Goal: Obtain resource: Obtain resource

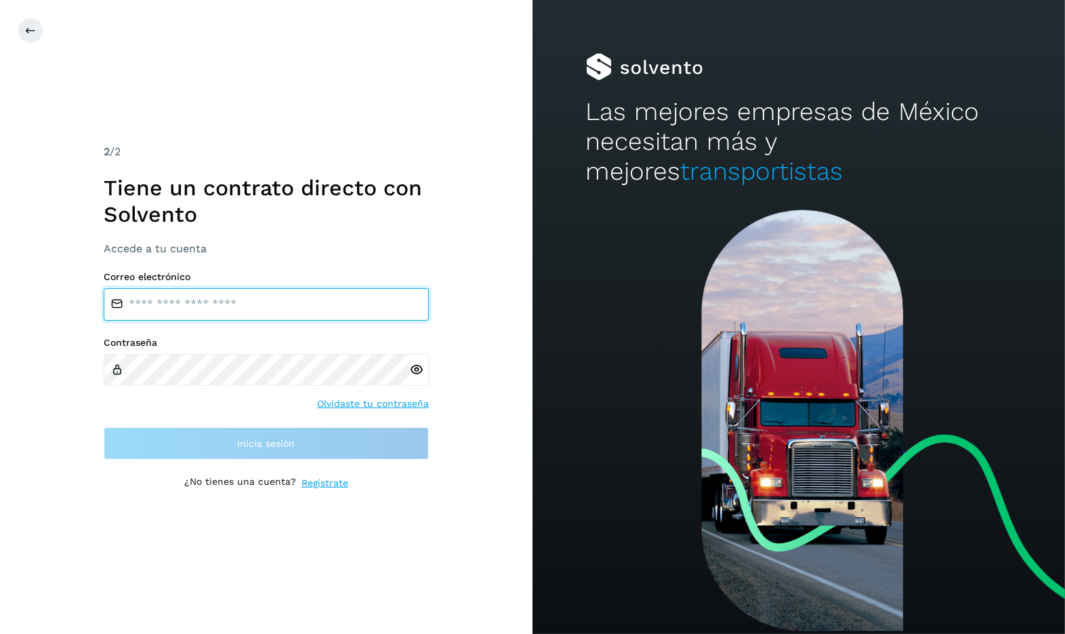
click at [226, 305] on input "email" at bounding box center [266, 304] width 325 height 33
type input "**********"
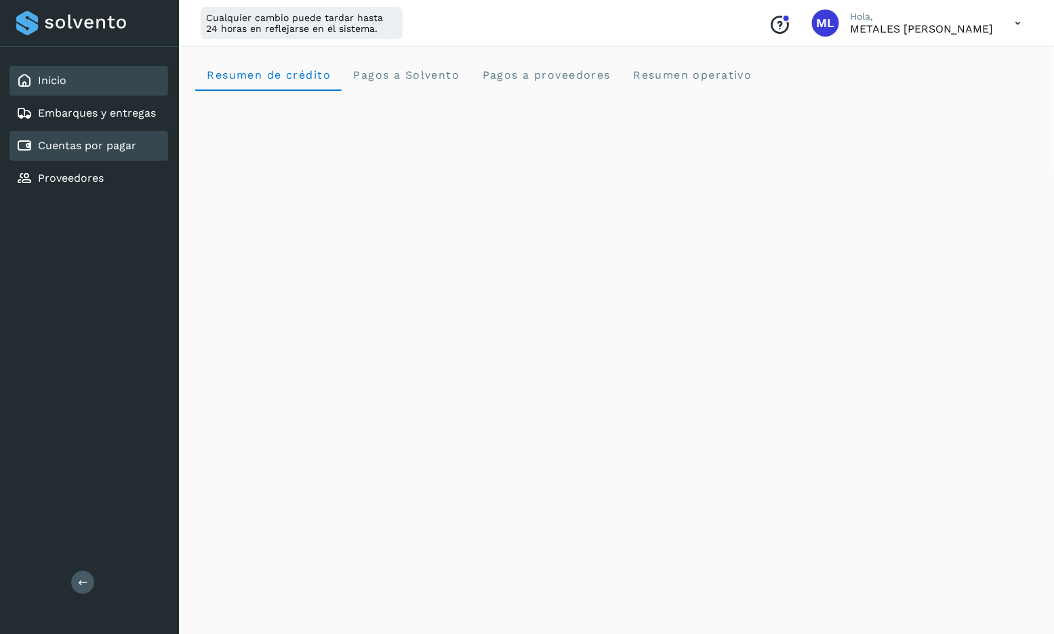
click at [81, 150] on div "Cuentas por pagar" at bounding box center [76, 146] width 120 height 16
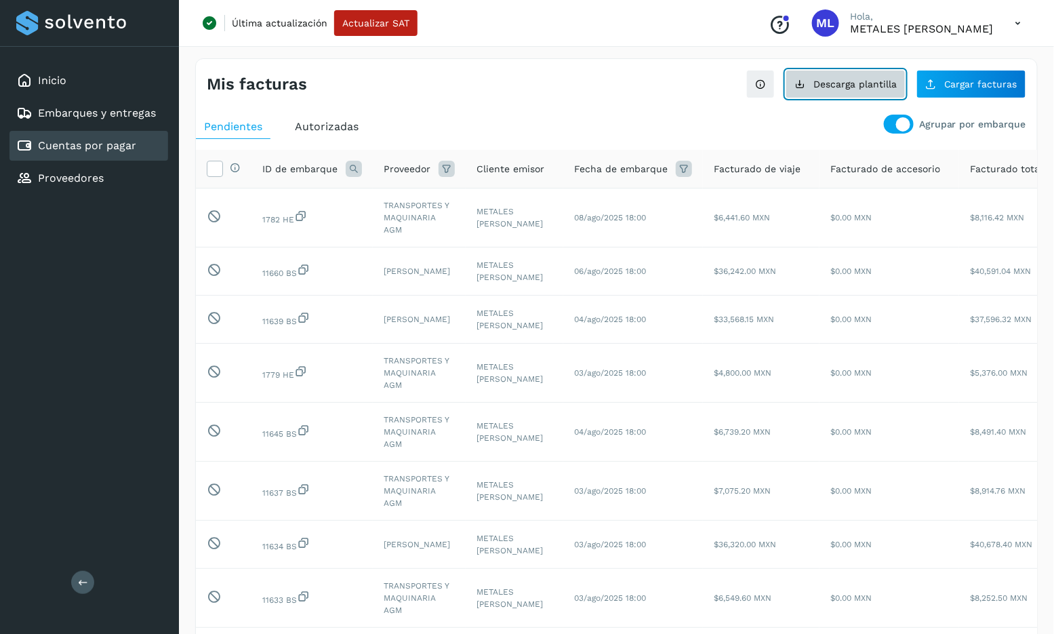
click at [868, 88] on span "Descarga plantilla" at bounding box center [854, 83] width 83 height 9
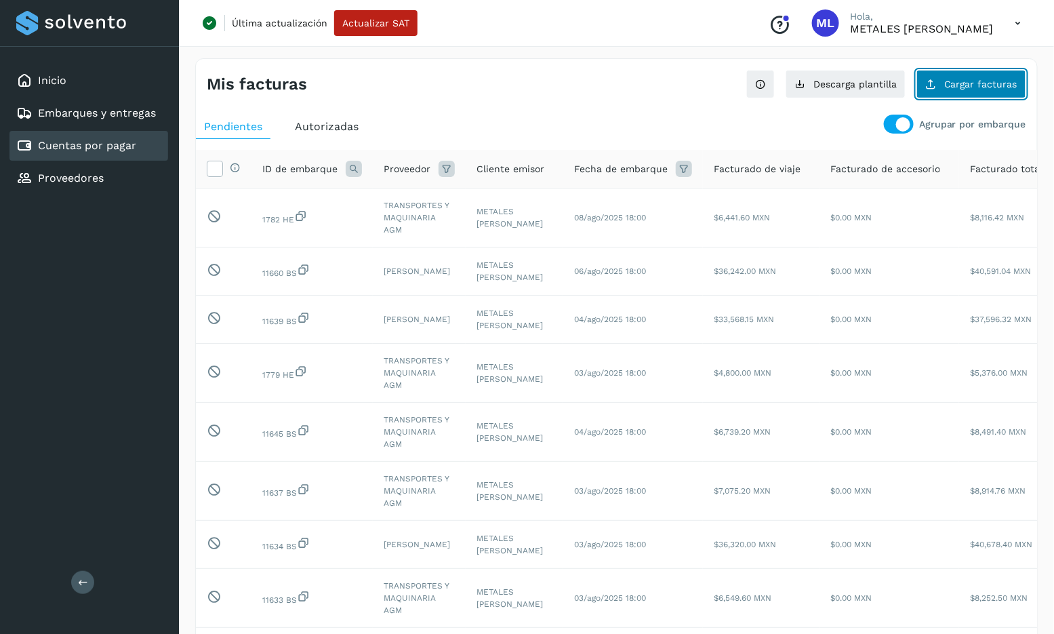
click at [953, 85] on span "Cargar facturas" at bounding box center [980, 83] width 73 height 9
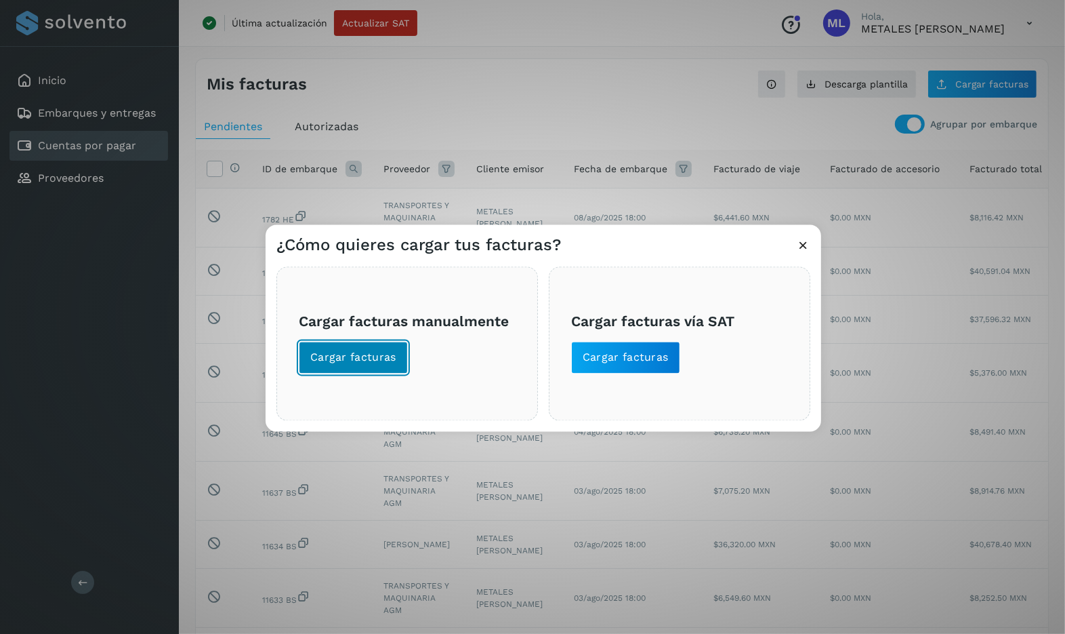
click at [392, 356] on span "Cargar facturas" at bounding box center [353, 357] width 86 height 15
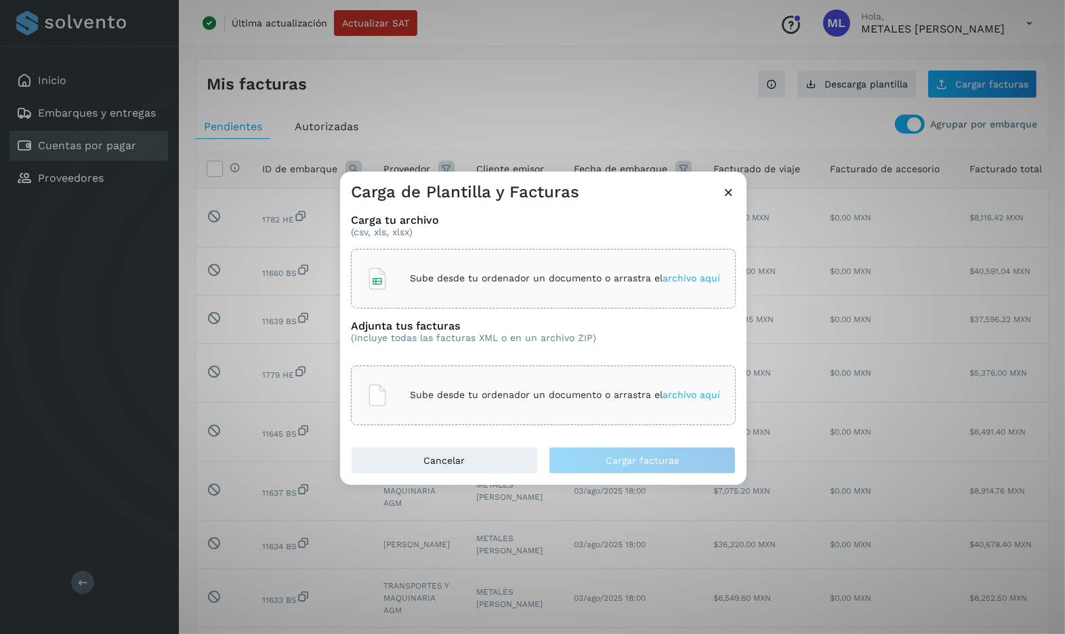
click at [729, 188] on icon at bounding box center [729, 192] width 14 height 14
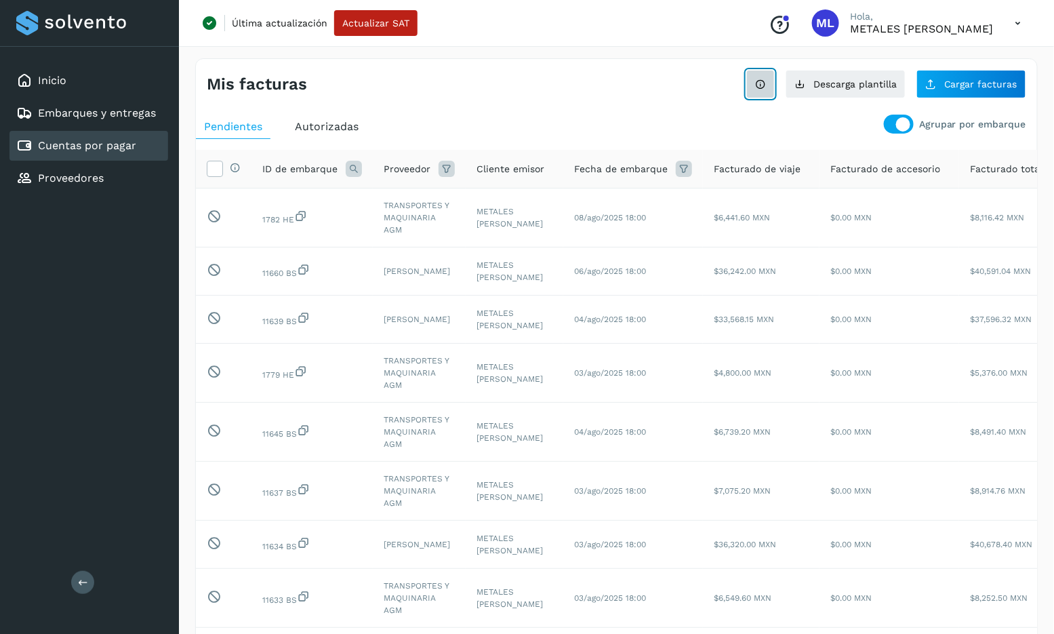
click at [766, 83] on icon at bounding box center [760, 84] width 11 height 11
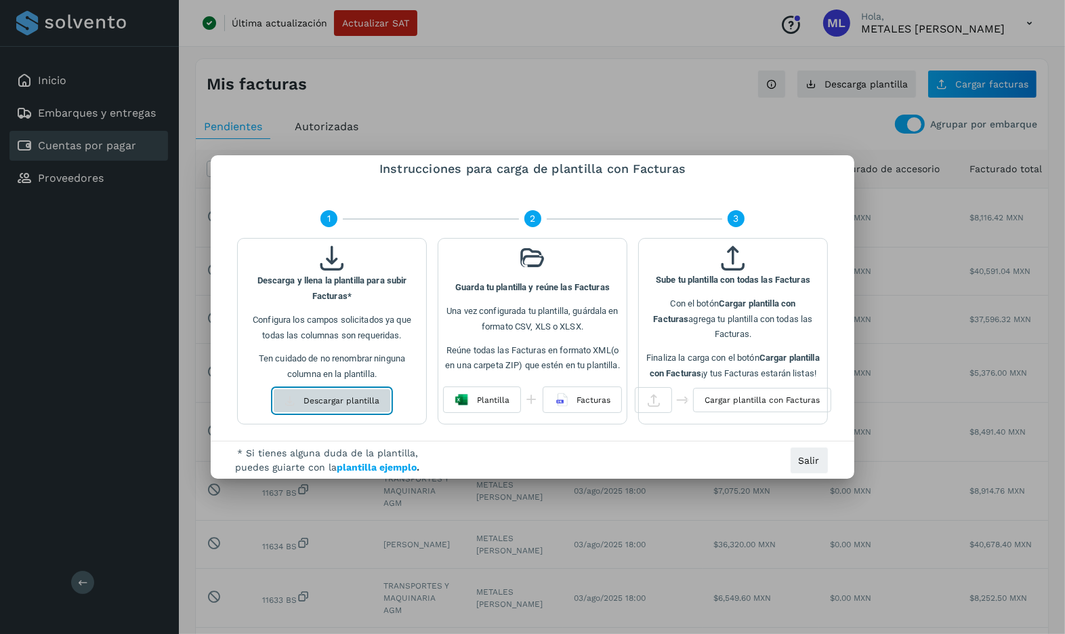
click at [361, 401] on span "Descargar plantilla" at bounding box center [342, 400] width 76 height 12
click at [356, 466] on span "plantilla ejemplo" at bounding box center [378, 467] width 80 height 11
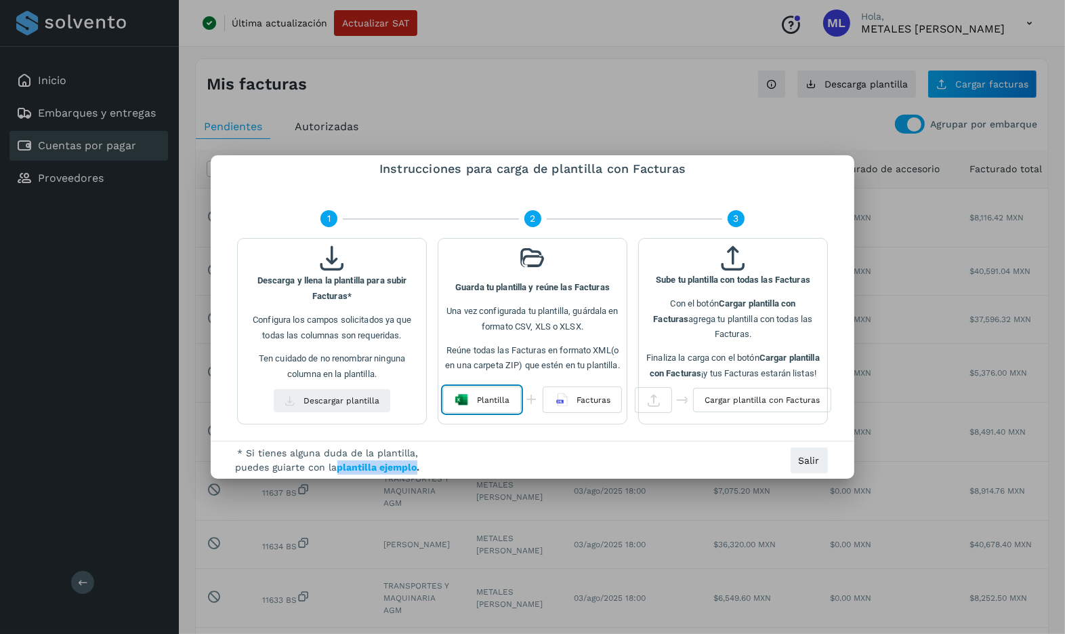
click at [478, 399] on span "Plantilla" at bounding box center [493, 400] width 33 height 12
click at [386, 428] on div "1 2 3 Descarga y llena la plantilla para subir Facturas* Configura los campos s…" at bounding box center [533, 319] width 644 height 241
click at [125, 283] on div at bounding box center [532, 317] width 1065 height 634
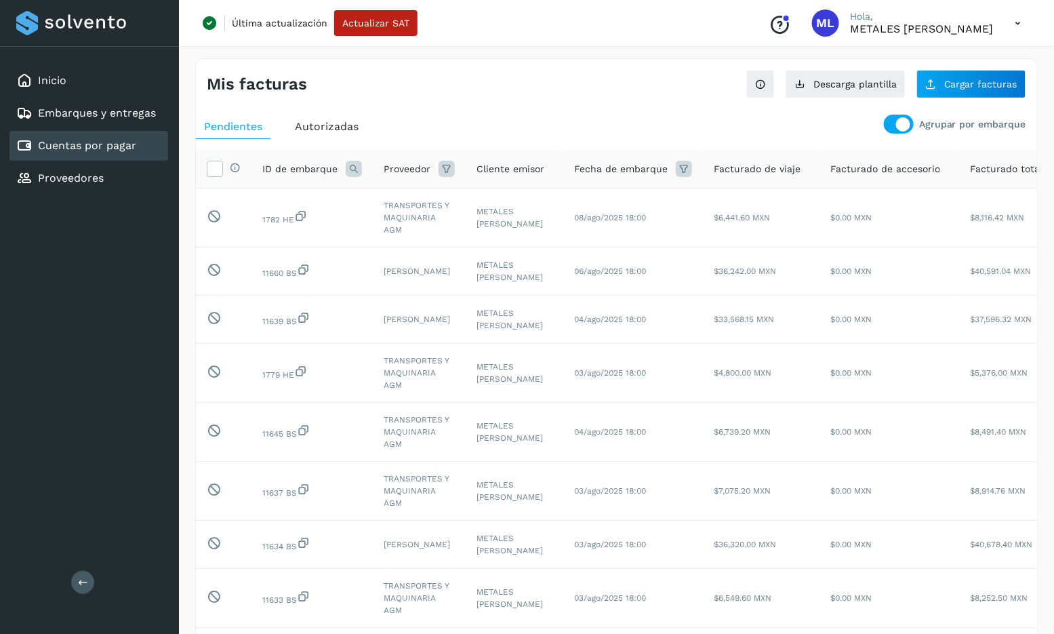
click at [1019, 22] on icon at bounding box center [1018, 23] width 28 height 28
click at [953, 83] on div "Cerrar sesión" at bounding box center [950, 88] width 161 height 26
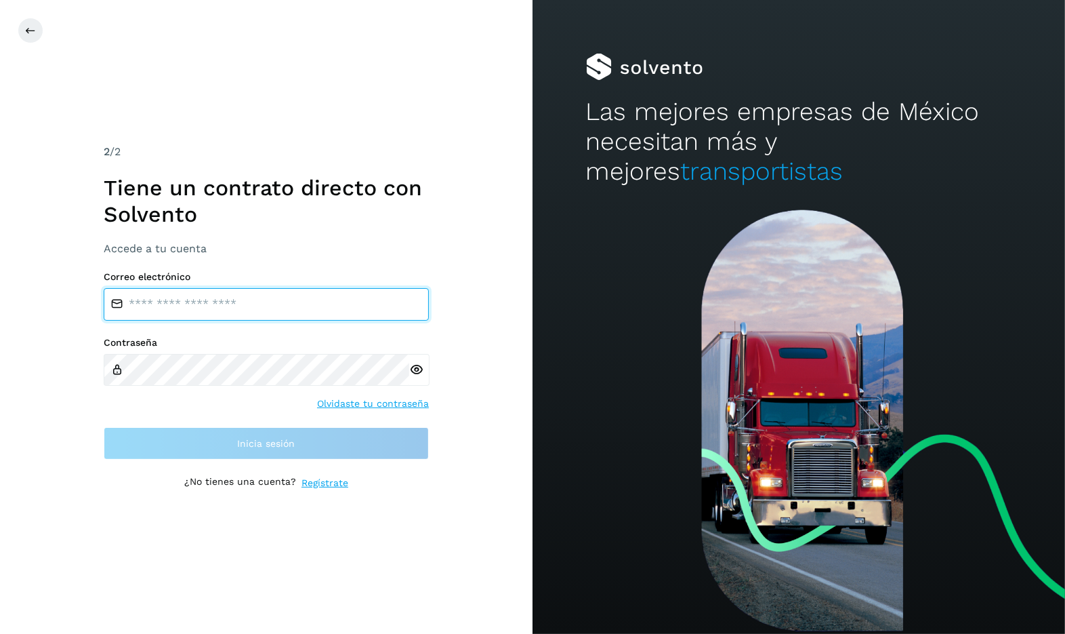
click at [191, 303] on input "email" at bounding box center [266, 304] width 325 height 33
type input "**********"
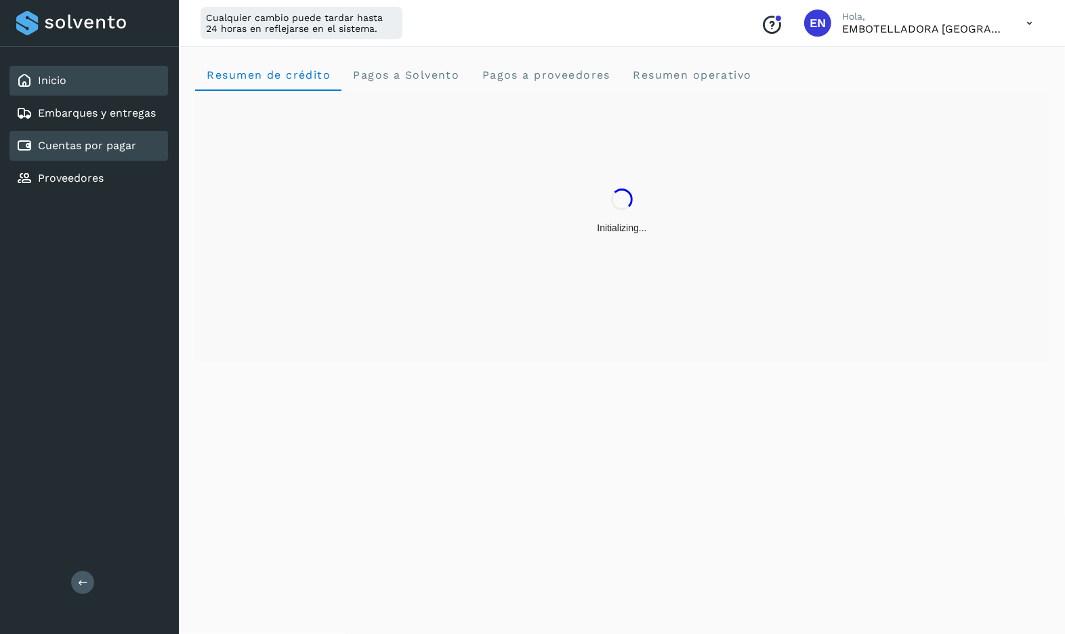
click at [148, 154] on div "Cuentas por pagar" at bounding box center [88, 146] width 159 height 30
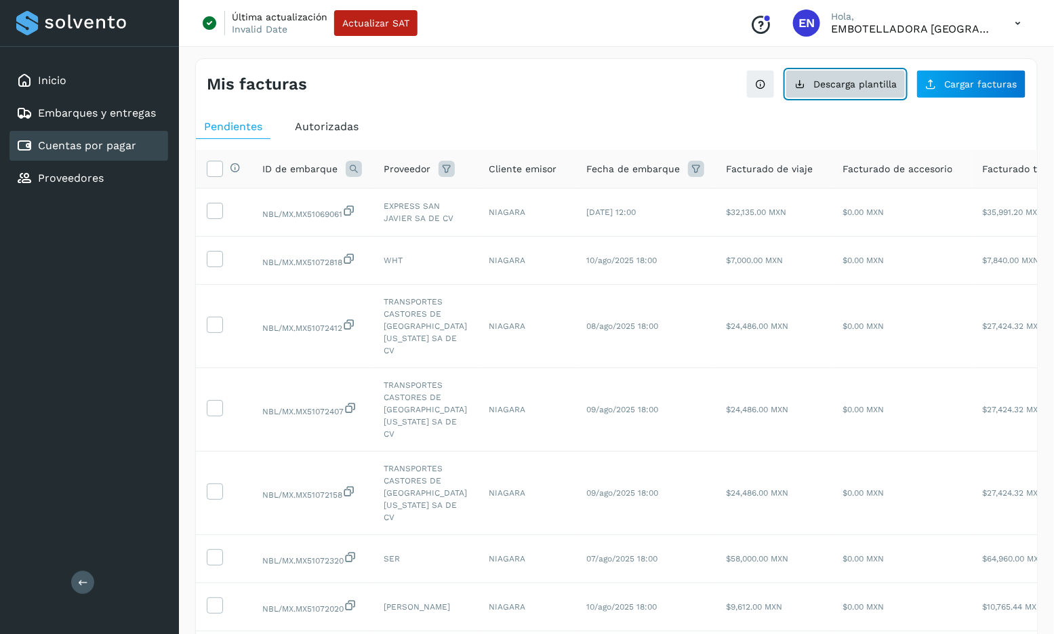
click at [837, 91] on button "Descarga plantilla" at bounding box center [846, 84] width 120 height 28
click at [500, 83] on div "Mis facturas" at bounding box center [412, 85] width 410 height 20
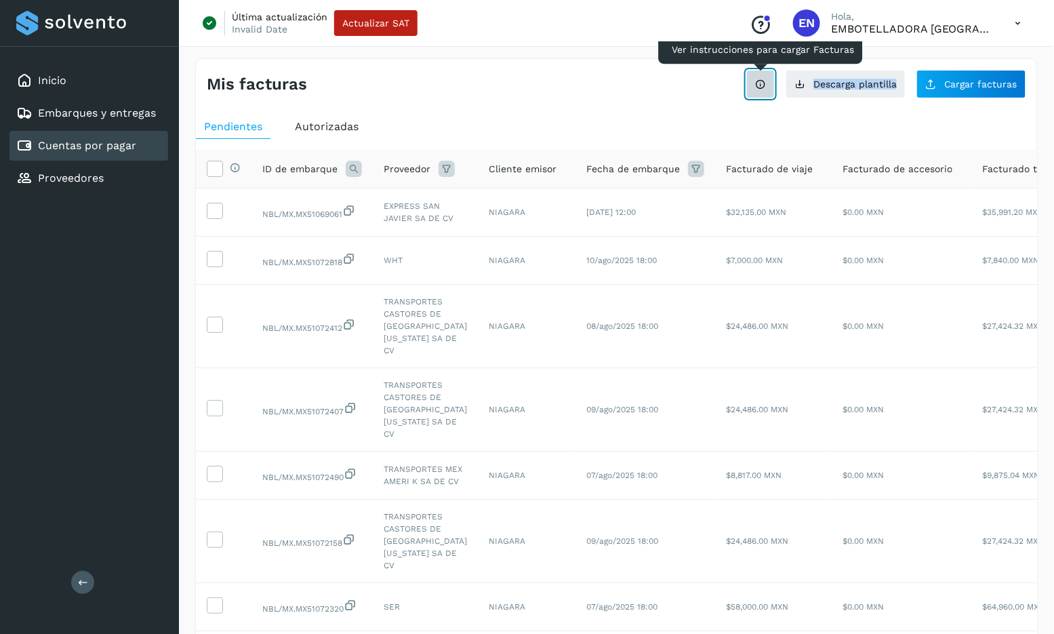
click at [761, 88] on icon at bounding box center [760, 84] width 11 height 11
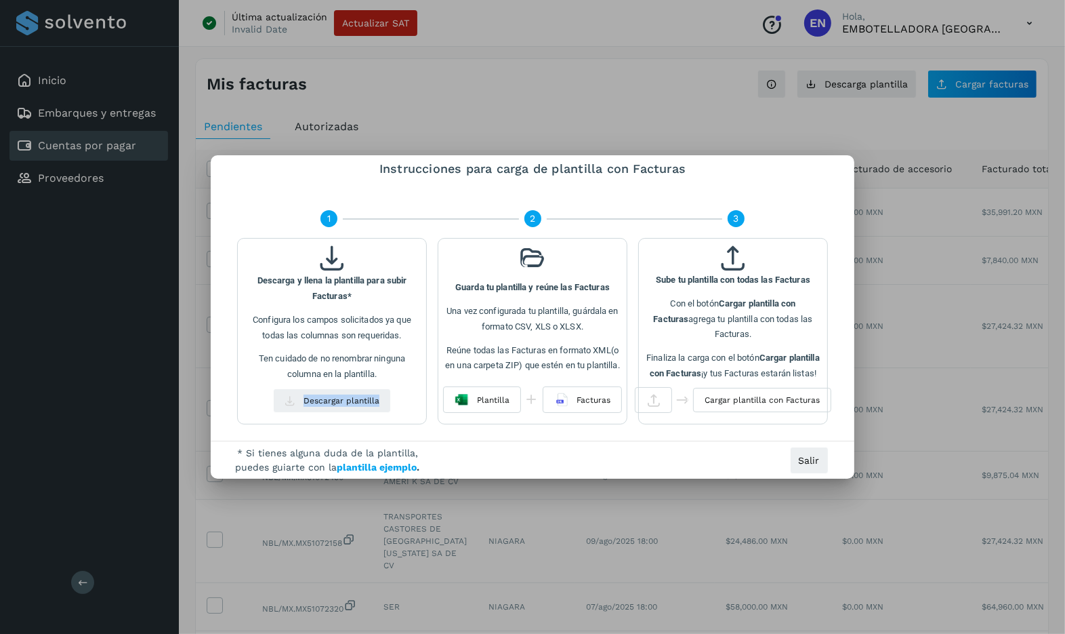
click at [352, 439] on div "1 2 3 Descarga y llena la plantilla para subir Facturas* Configura los campos s…" at bounding box center [533, 319] width 644 height 241
click at [813, 455] on span "Salir" at bounding box center [809, 459] width 21 height 9
